Goal: Complete application form

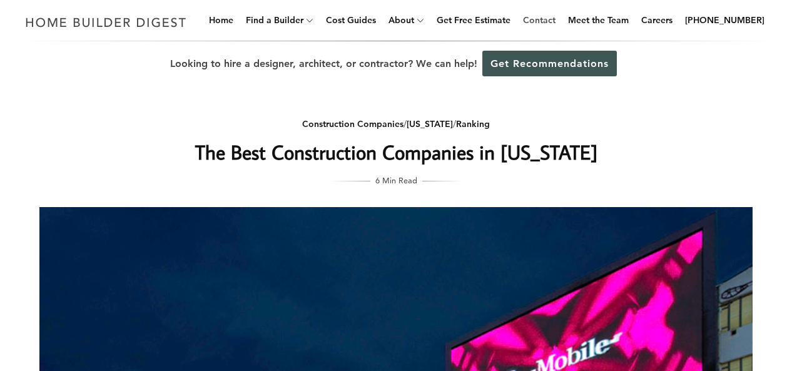
click at [550, 22] on link "Contact" at bounding box center [539, 20] width 43 height 40
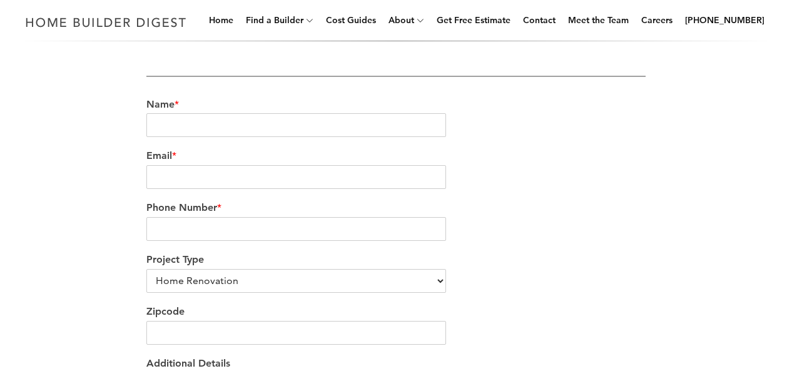
scroll to position [394, 0]
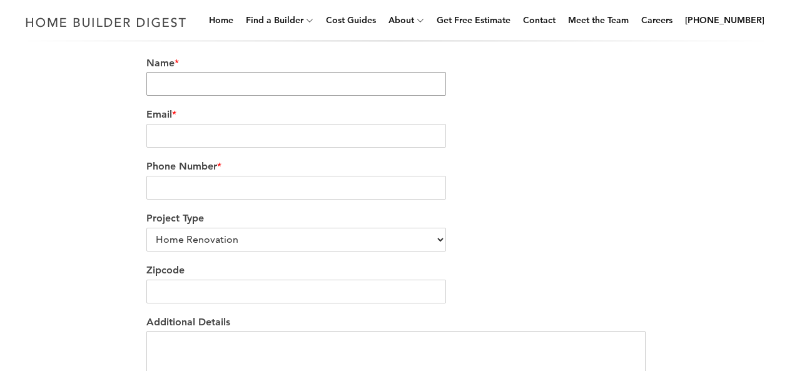
click at [177, 83] on input "Name *" at bounding box center [296, 84] width 300 height 24
type input "Maverick Eugene"
type input "Maverickdevelopment@hotmail.com"
type input "5022516399"
type input "18433"
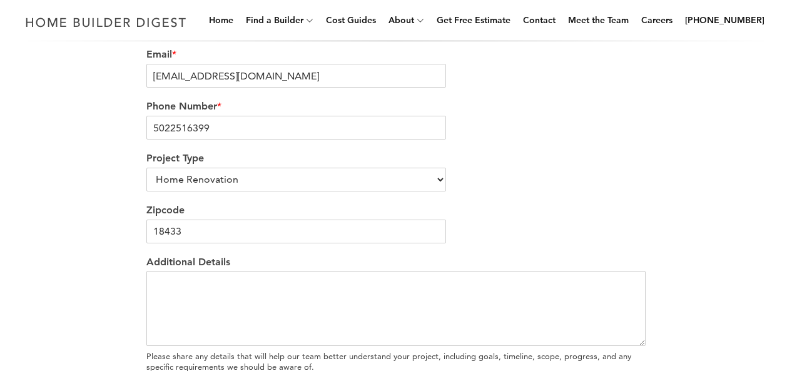
scroll to position [475, 0]
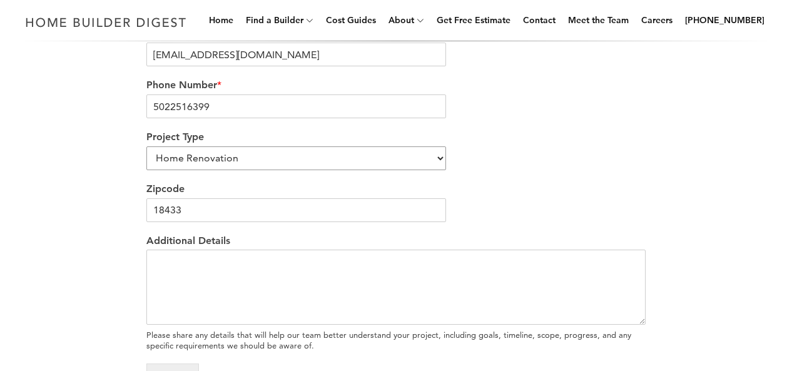
click at [306, 161] on select "Home Renovation Custom Home Builder Commercial Renovation Other" at bounding box center [296, 158] width 300 height 24
select select "Commercial Renovation"
click at [146, 149] on select "Home Renovation Custom Home Builder Commercial Renovation Other" at bounding box center [296, 158] width 300 height 24
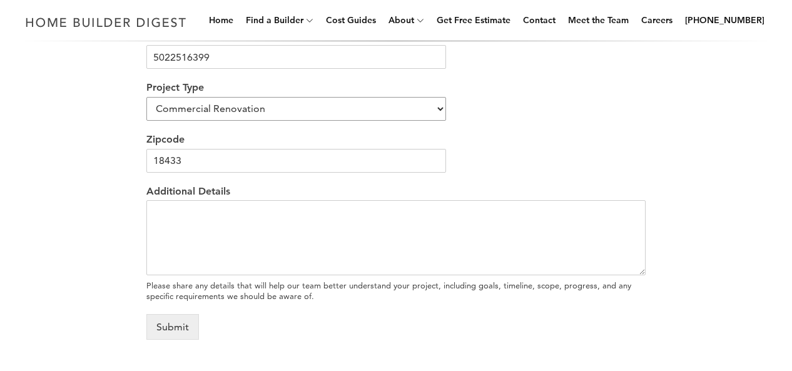
scroll to position [526, 0]
click at [290, 211] on textarea "Additional Details" at bounding box center [395, 236] width 499 height 75
paste textarea "We are in the process of arranging a new build and a separate renovation projec…"
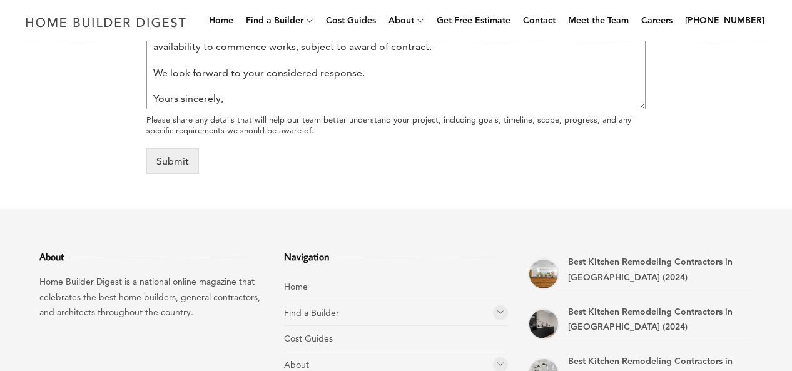
scroll to position [696, 0]
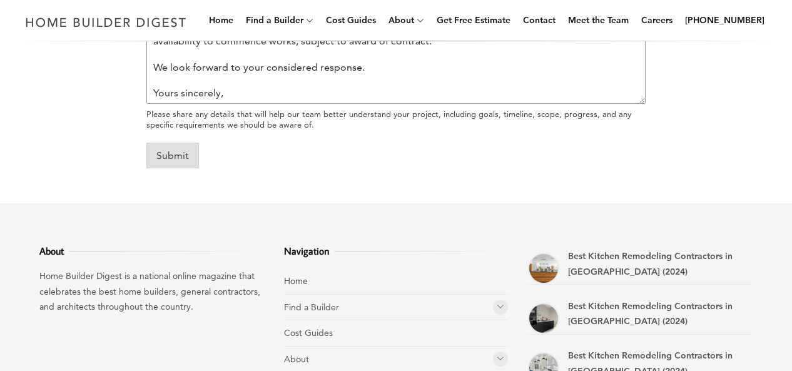
type textarea "We are in the process of arranging a new build and a separate renovation projec…"
click at [175, 161] on button "Submit" at bounding box center [172, 156] width 53 height 26
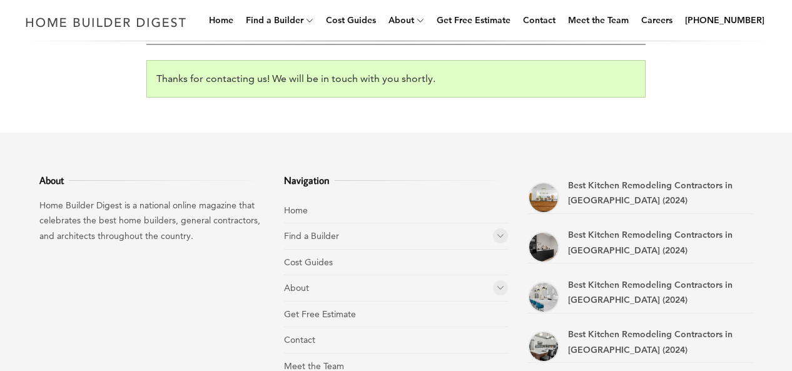
scroll to position [550, 0]
